Goal: Task Accomplishment & Management: Manage account settings

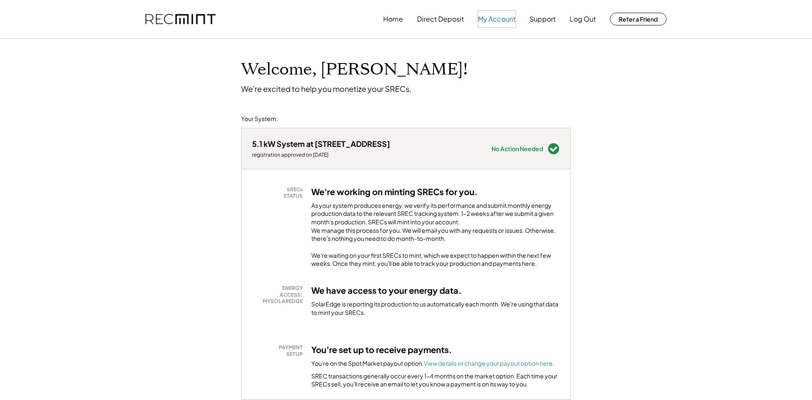
click at [499, 22] on button "My Account" at bounding box center [497, 19] width 38 height 17
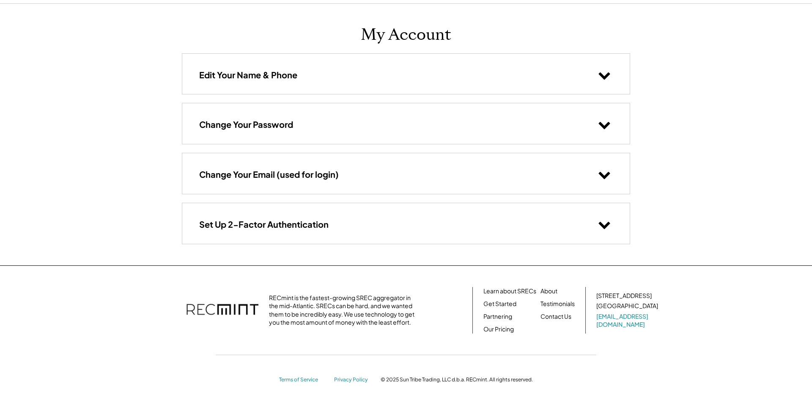
scroll to position [39, 0]
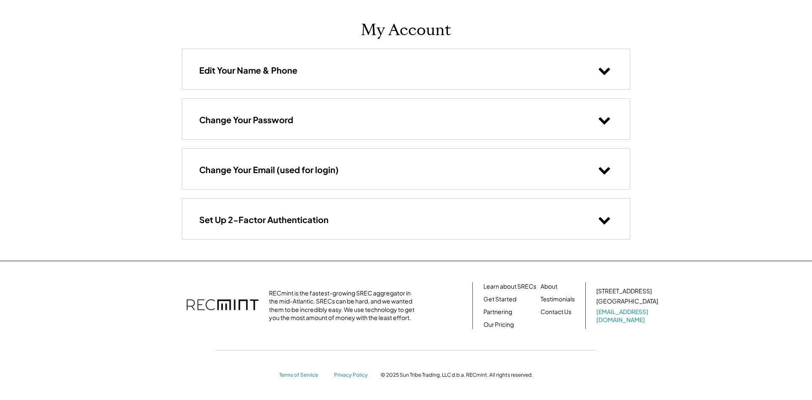
click at [603, 71] on icon at bounding box center [604, 70] width 13 height 13
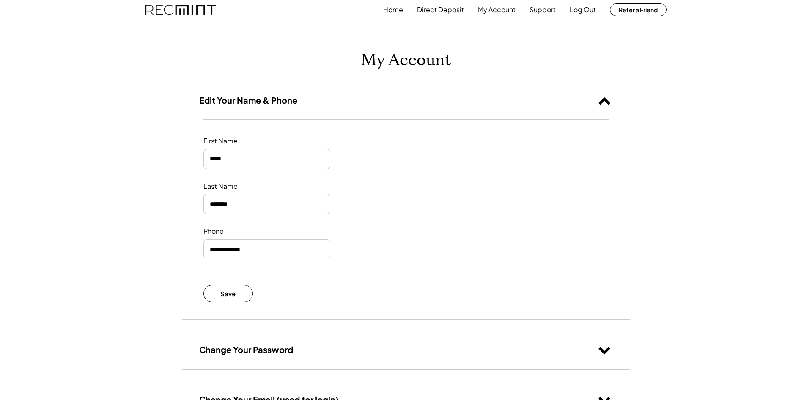
scroll to position [0, 0]
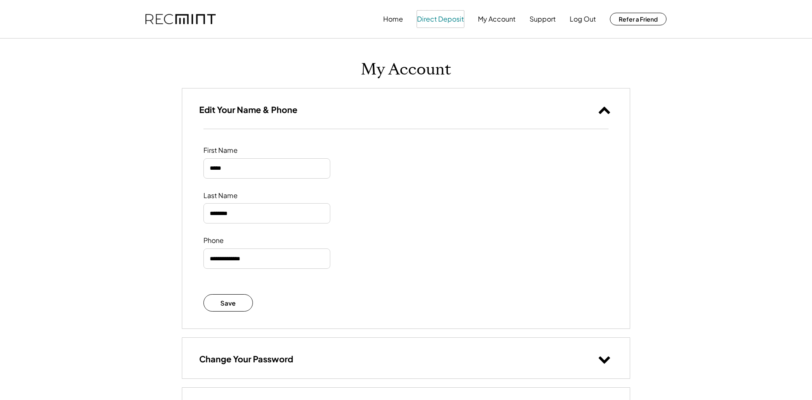
click at [434, 19] on button "Direct Deposit" at bounding box center [440, 19] width 47 height 17
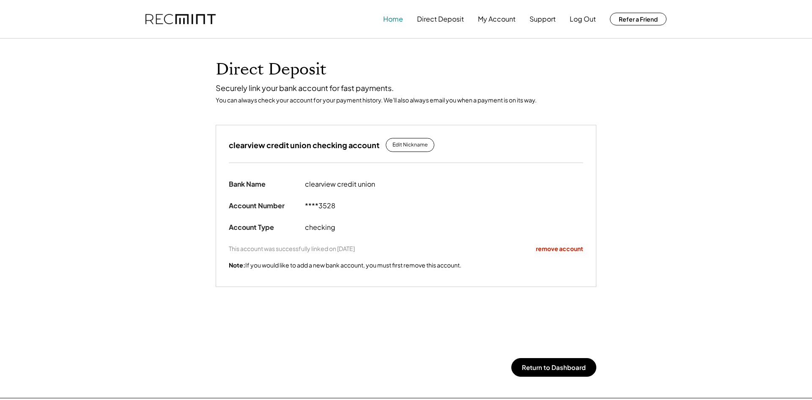
click at [394, 19] on button "Home" at bounding box center [393, 19] width 20 height 17
